Goal: Check status: Check status

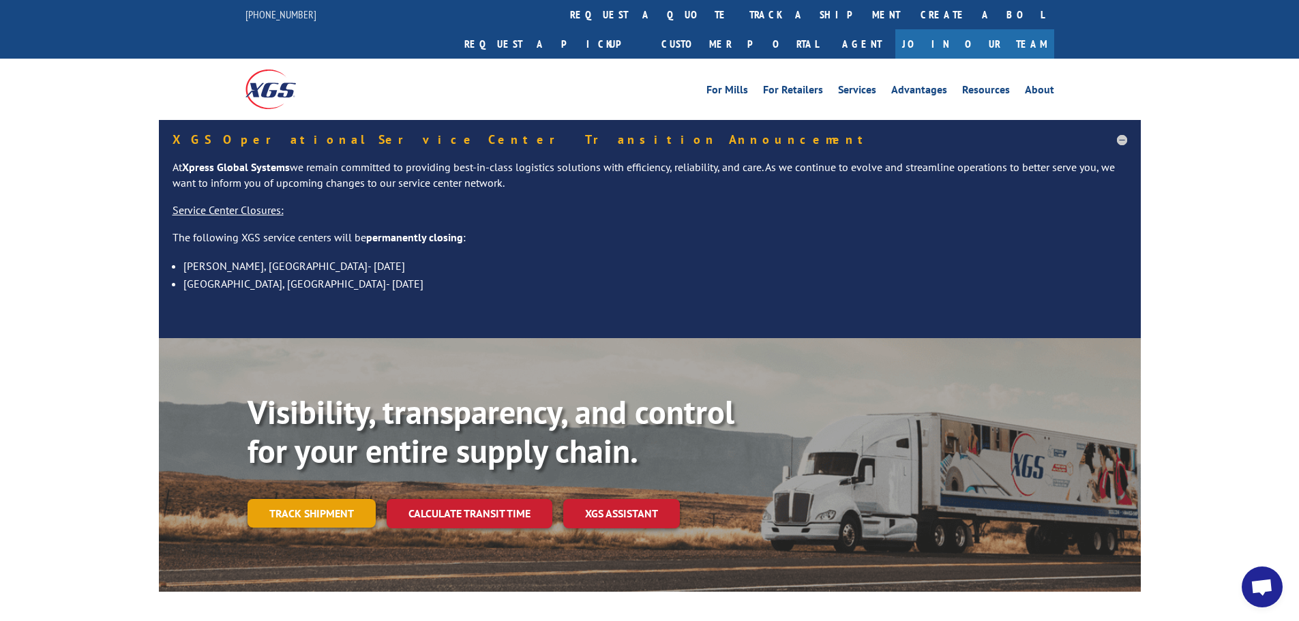
click at [341, 499] on link "Track shipment" at bounding box center [312, 513] width 128 height 29
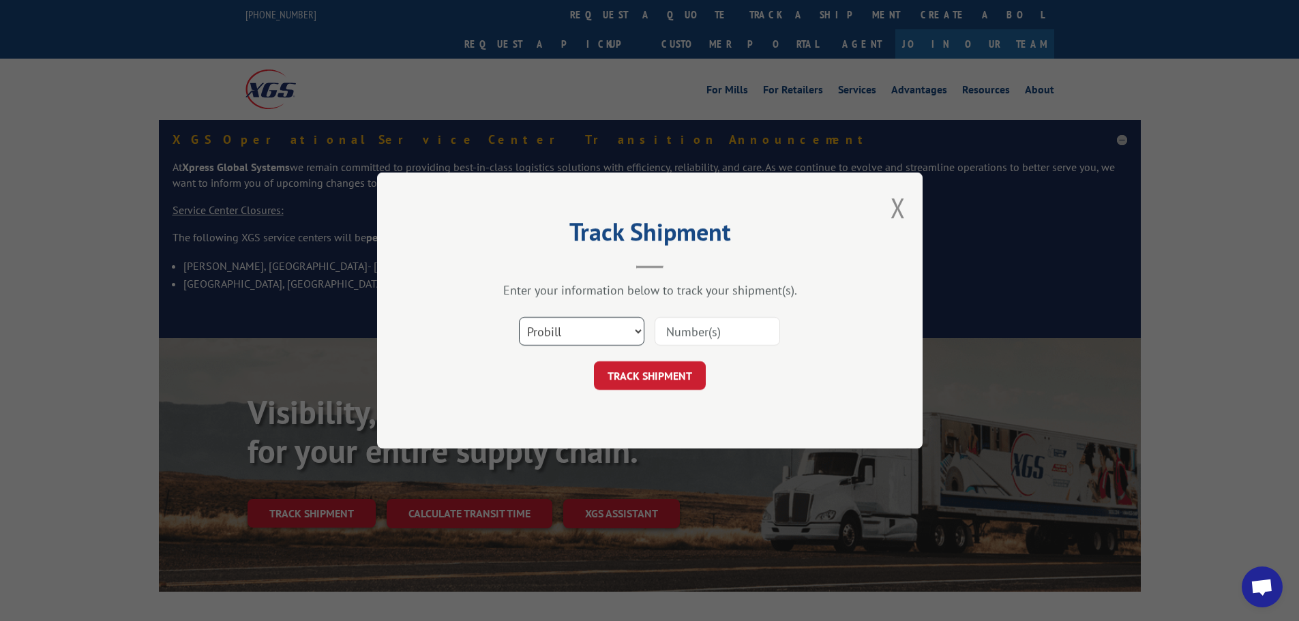
click at [569, 324] on select "Select category... Probill BOL PO" at bounding box center [582, 331] width 126 height 29
select select "po"
click at [519, 317] on select "Select category... Probill BOL PO" at bounding box center [582, 331] width 126 height 29
click at [703, 336] on input at bounding box center [718, 331] width 126 height 29
paste input "295105046"
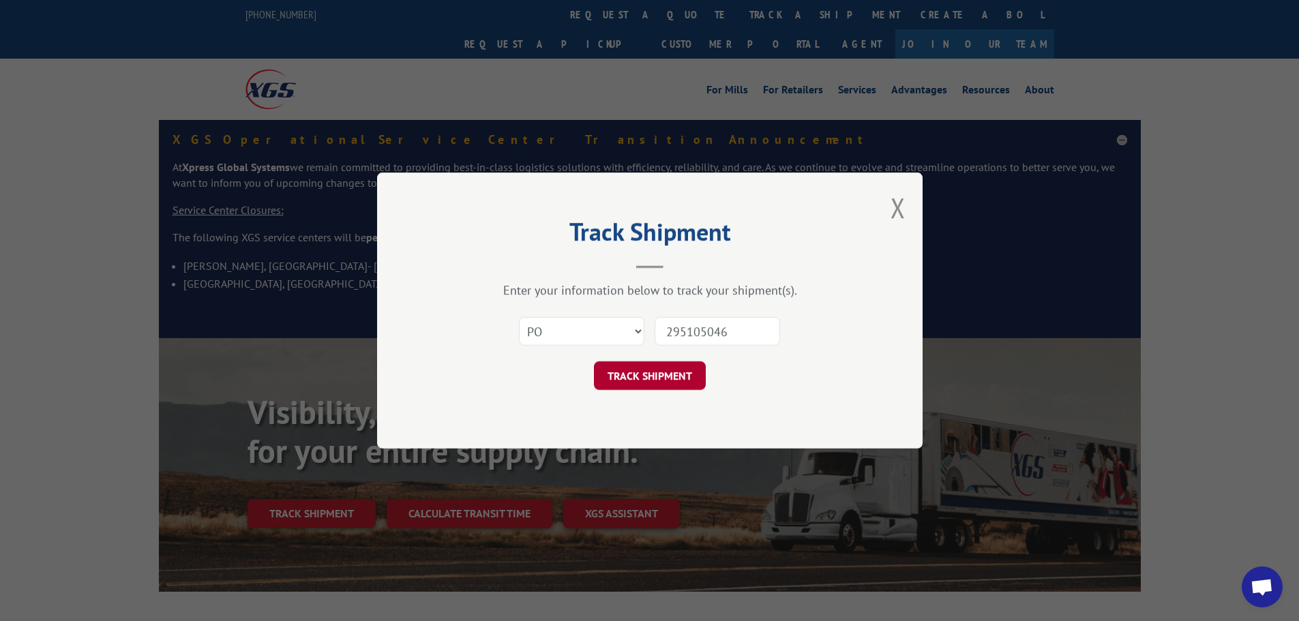
type input "295105046"
click at [652, 385] on button "TRACK SHIPMENT" at bounding box center [650, 376] width 112 height 29
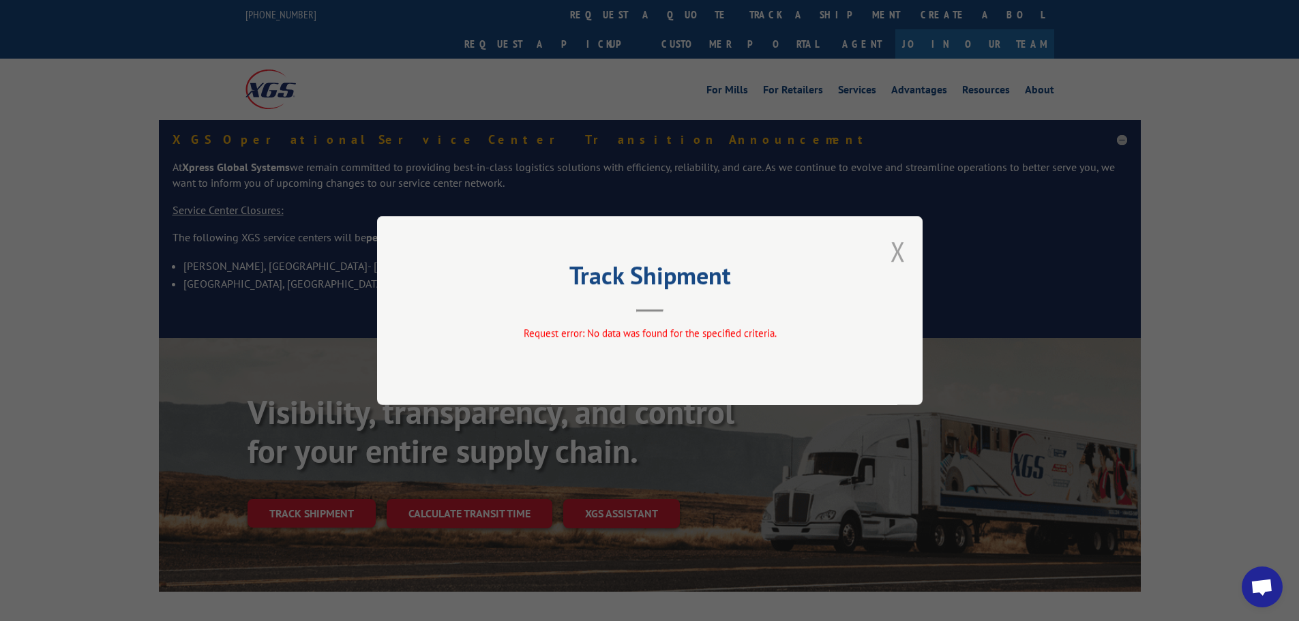
click at [896, 248] on button "Close modal" at bounding box center [898, 251] width 15 height 36
